Goal: Task Accomplishment & Management: Manage account settings

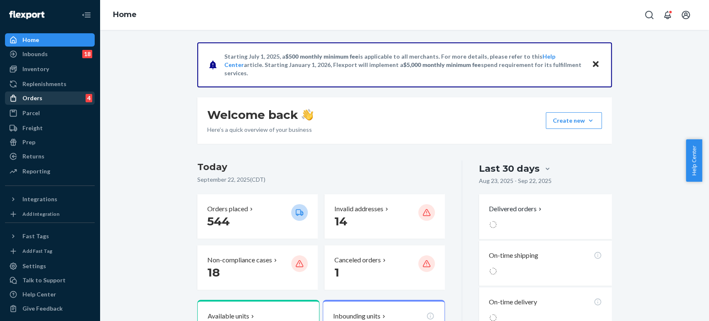
drag, startPoint x: 47, startPoint y: 96, endPoint x: 79, endPoint y: 100, distance: 33.1
click at [47, 96] on div "Orders 4" at bounding box center [50, 98] width 88 height 12
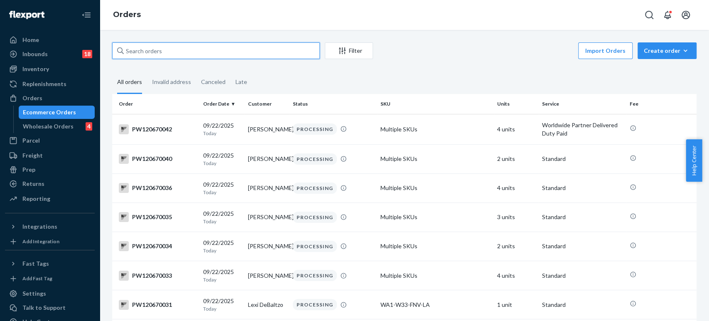
click at [170, 45] on input "text" at bounding box center [216, 50] width 208 height 17
paste input "PW120669942"
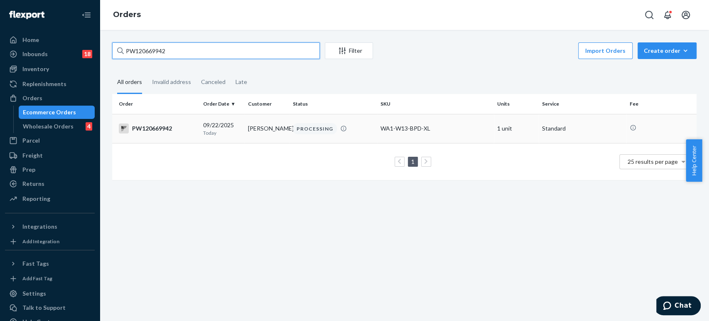
type input "PW120669942"
click at [245, 132] on td "[PERSON_NAME]" at bounding box center [267, 128] width 45 height 29
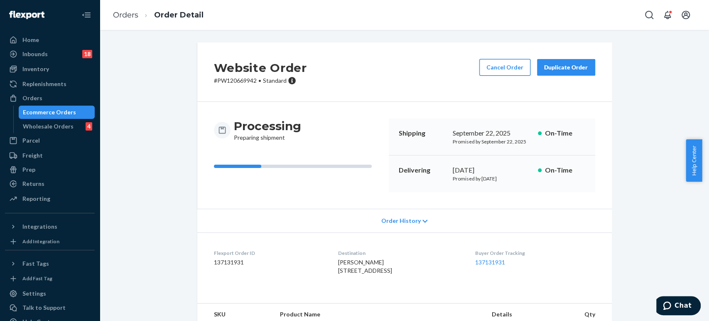
click at [491, 69] on button "Cancel Order" at bounding box center [505, 67] width 51 height 17
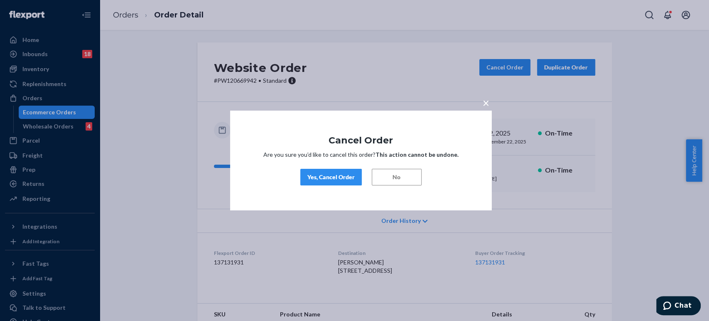
click at [345, 179] on div "Yes, Cancel Order" at bounding box center [331, 177] width 47 height 8
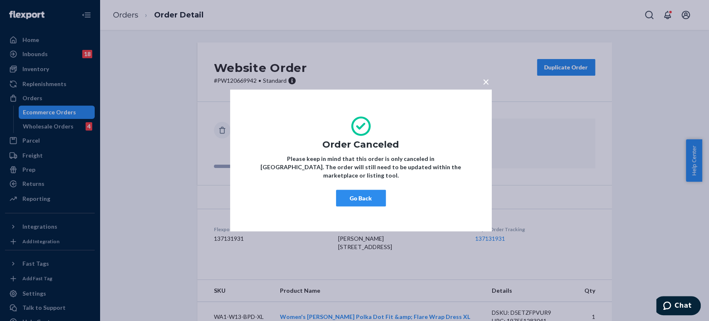
click at [99, 24] on div "× Order Canceled Please keep in mind that this order is only canceled in [GEOGR…" at bounding box center [354, 160] width 709 height 321
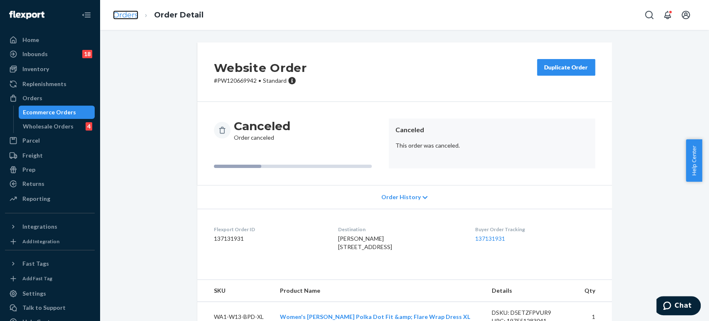
click at [121, 18] on link "Orders" at bounding box center [125, 14] width 25 height 9
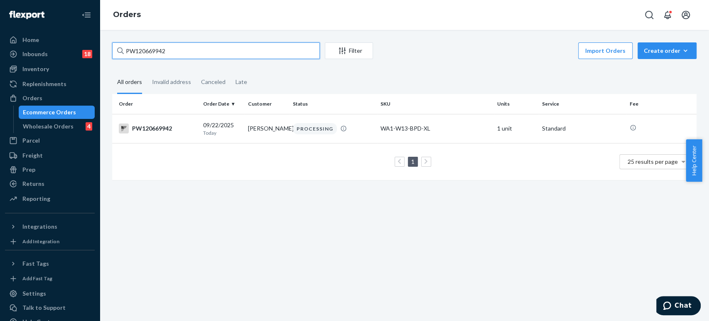
click at [224, 46] on input "PW120669942" at bounding box center [216, 50] width 208 height 17
paste input "70174"
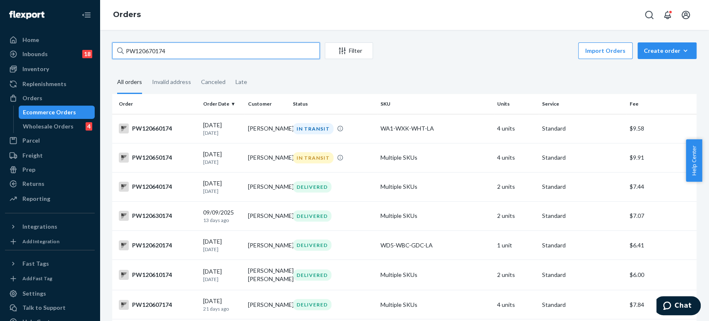
type input "PW120670174"
